Goal: Communication & Community: Participate in discussion

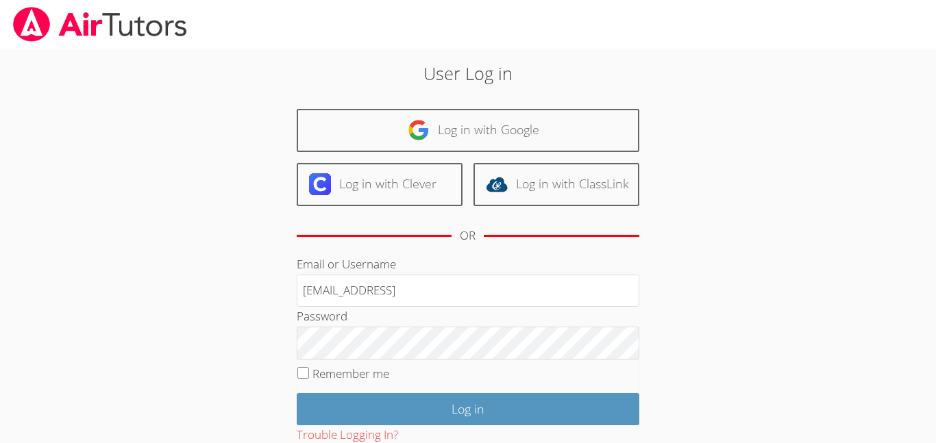
type input "[EMAIL_ADDRESS]"
click at [297, 393] on input "Log in" at bounding box center [468, 409] width 342 height 32
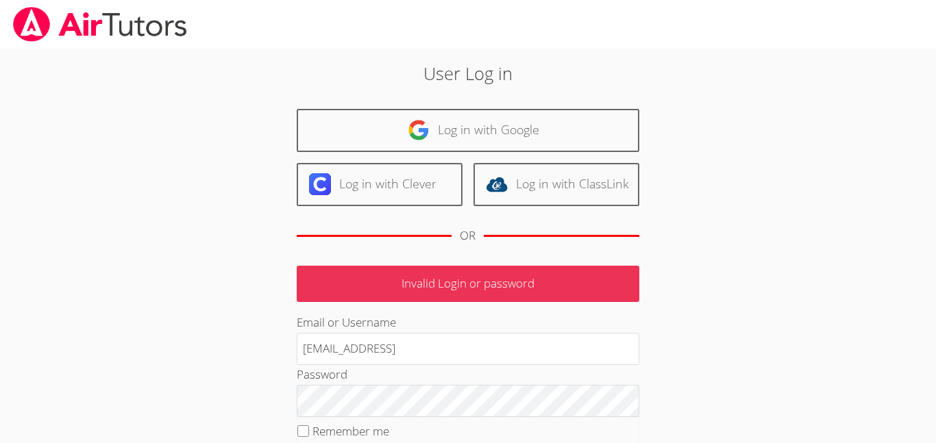
click at [708, 392] on div "User Log in Log in with Google Log in with Clever Log in with ClassLink OR Inva…" at bounding box center [467, 316] width 505 height 512
click at [577, 366] on div "Password" at bounding box center [468, 391] width 342 height 52
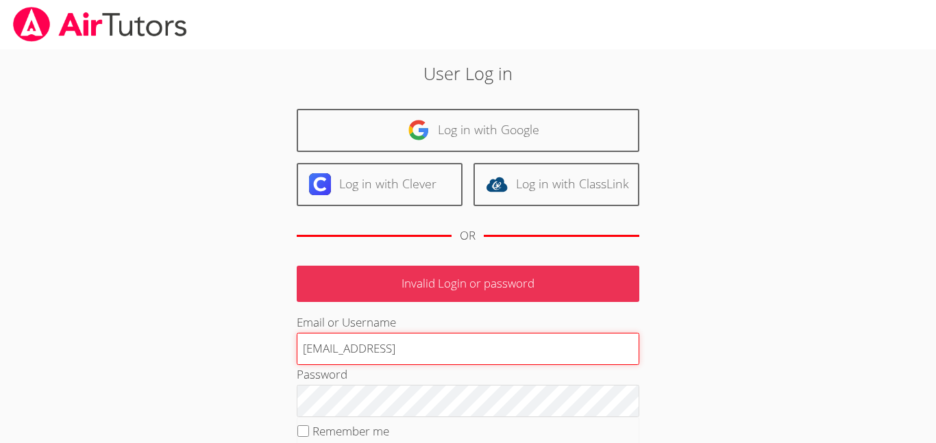
click at [570, 349] on input "[EMAIL_ADDRESS]" at bounding box center [468, 349] width 342 height 33
type input "j.nunez12@lodiusd.org"
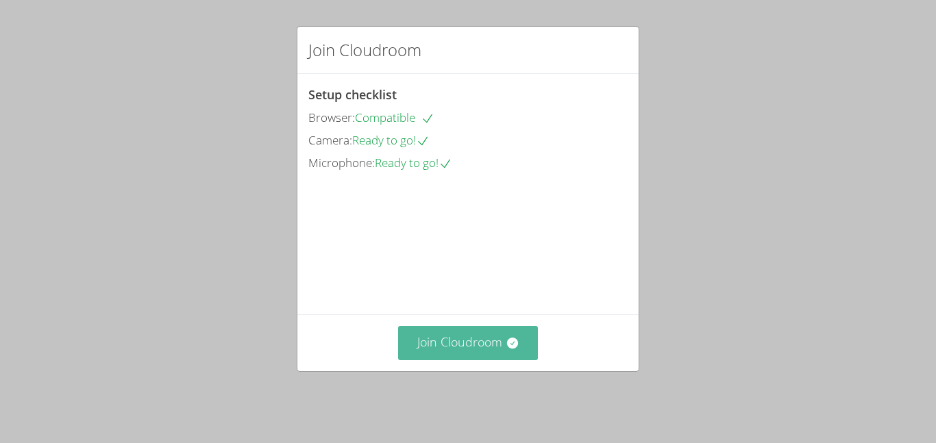
click at [500, 349] on button "Join Cloudroom" at bounding box center [468, 343] width 140 height 34
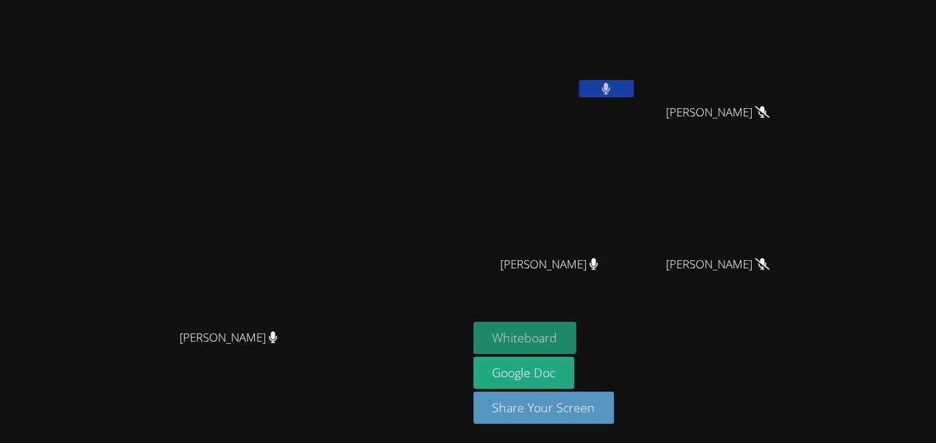
click at [577, 324] on button "Whiteboard" at bounding box center [524, 338] width 103 height 32
click at [610, 86] on icon at bounding box center [605, 89] width 9 height 12
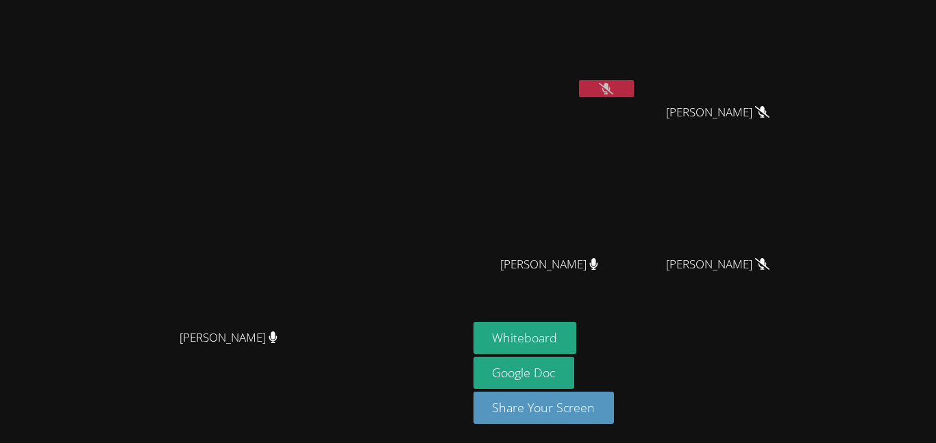
click at [634, 82] on button at bounding box center [606, 88] width 55 height 17
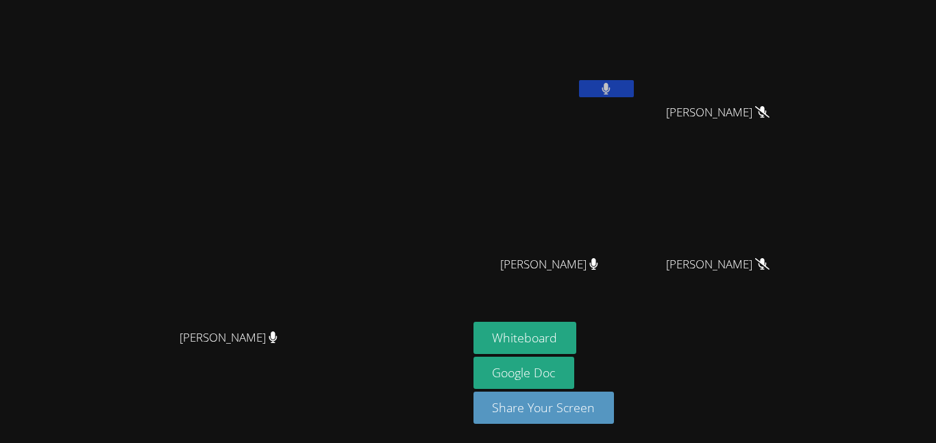
click at [634, 82] on button at bounding box center [606, 88] width 55 height 17
click at [634, 83] on button at bounding box center [606, 88] width 55 height 17
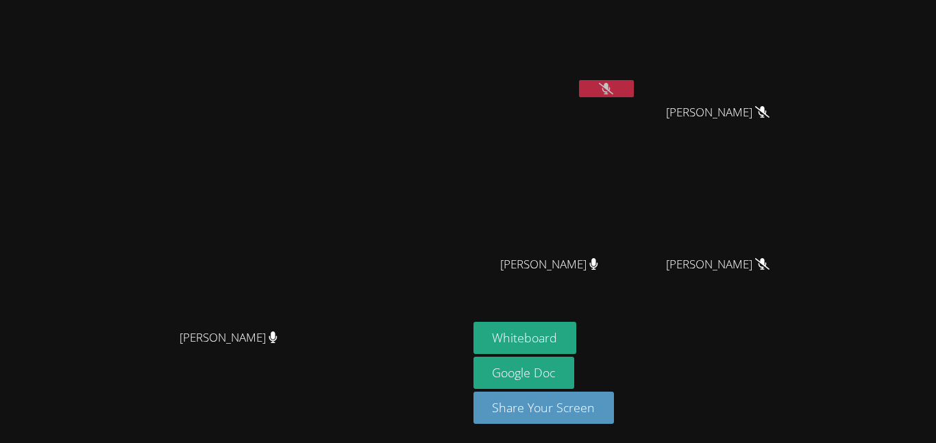
click at [634, 83] on button at bounding box center [606, 88] width 55 height 17
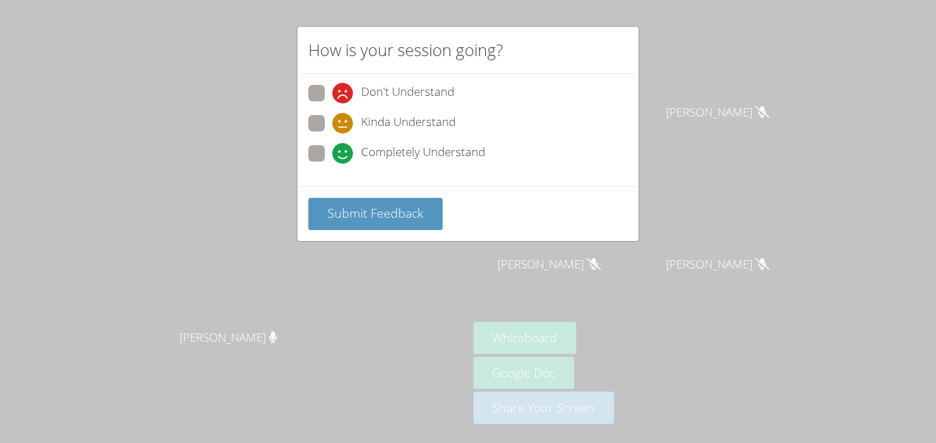
click at [332, 164] on span at bounding box center [332, 164] width 0 height 0
click at [332, 149] on input "Completely Understand" at bounding box center [338, 151] width 12 height 12
radio input "true"
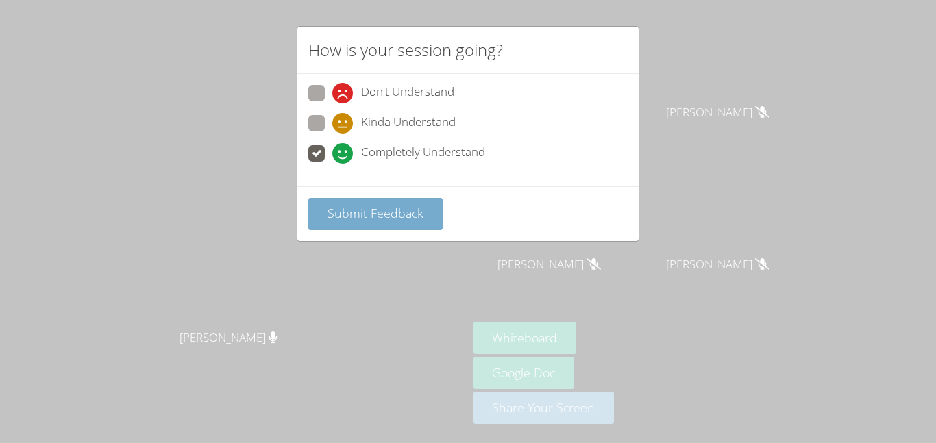
click at [352, 209] on span "Submit Feedback" at bounding box center [375, 213] width 96 height 16
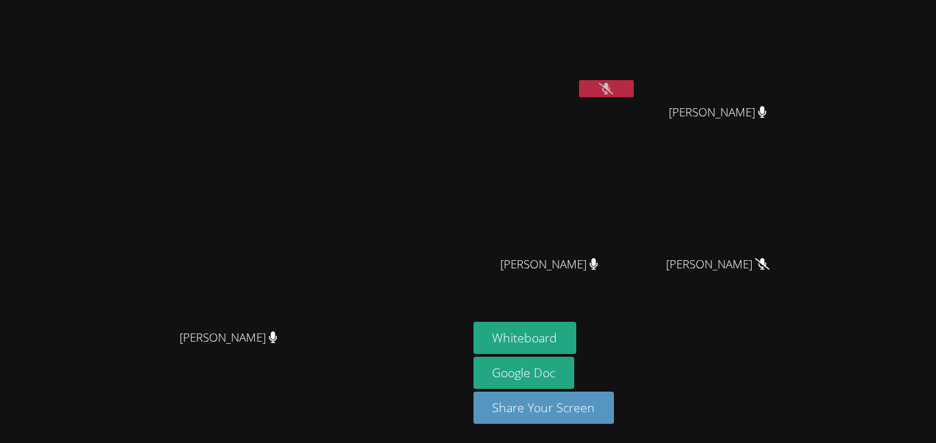
click at [613, 86] on icon at bounding box center [606, 89] width 14 height 12
